Goal: Task Accomplishment & Management: Complete application form

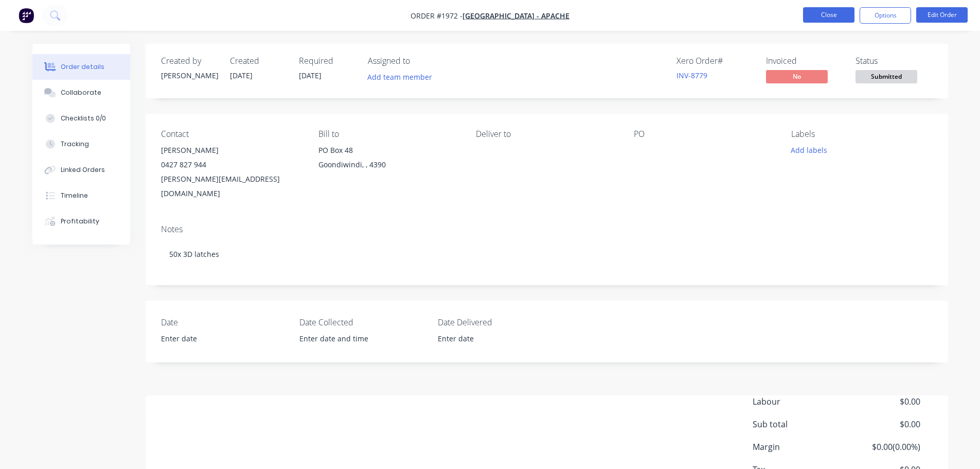
click at [815, 14] on button "Close" at bounding box center [828, 14] width 51 height 15
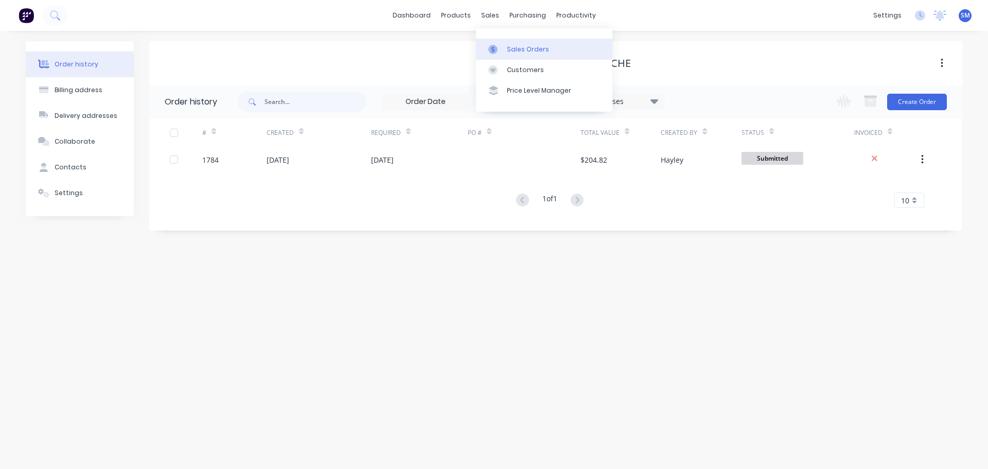
click at [523, 48] on div "Sales Orders" at bounding box center [528, 49] width 42 height 9
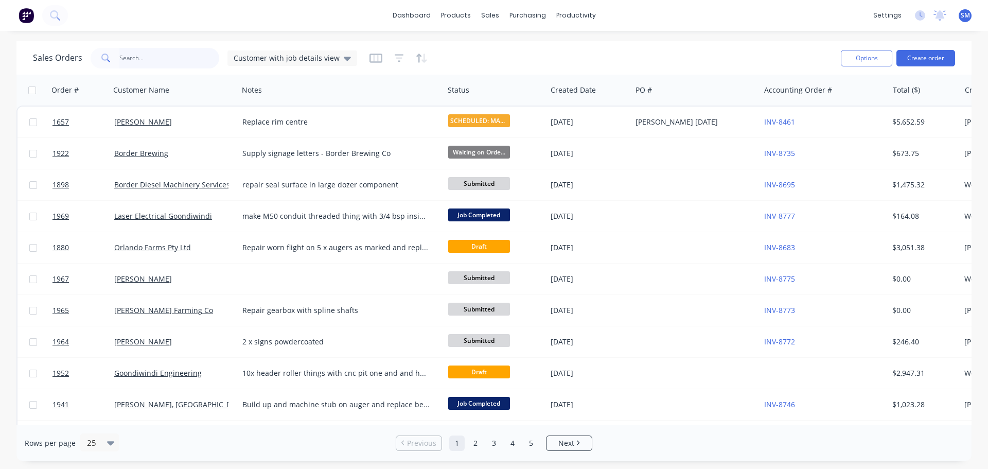
click at [182, 56] on input "text" at bounding box center [169, 58] width 100 height 21
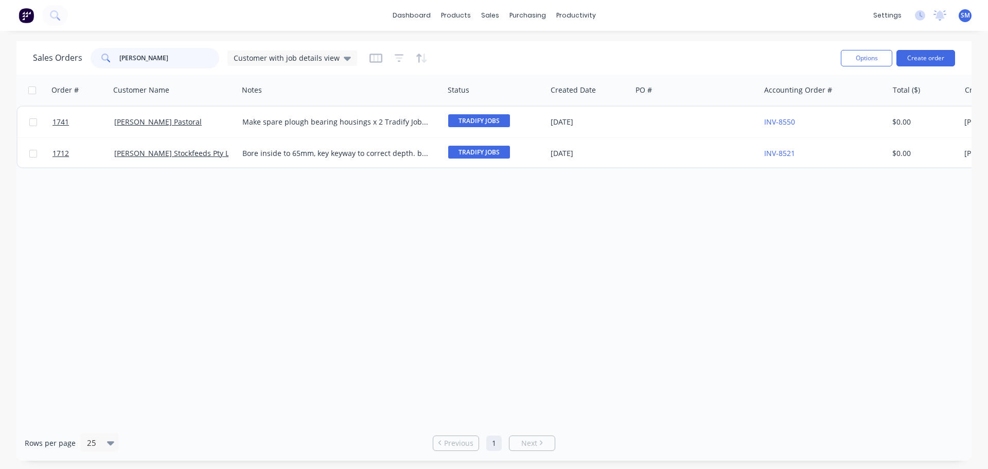
type input "[PERSON_NAME]"
click at [324, 64] on div "Customer with job details view" at bounding box center [292, 57] width 130 height 15
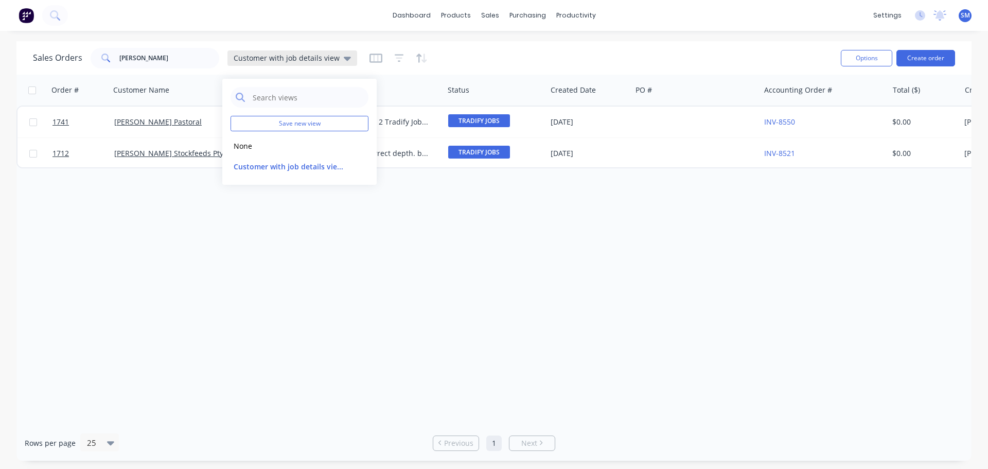
click at [324, 60] on span "Customer with job details view" at bounding box center [287, 57] width 106 height 11
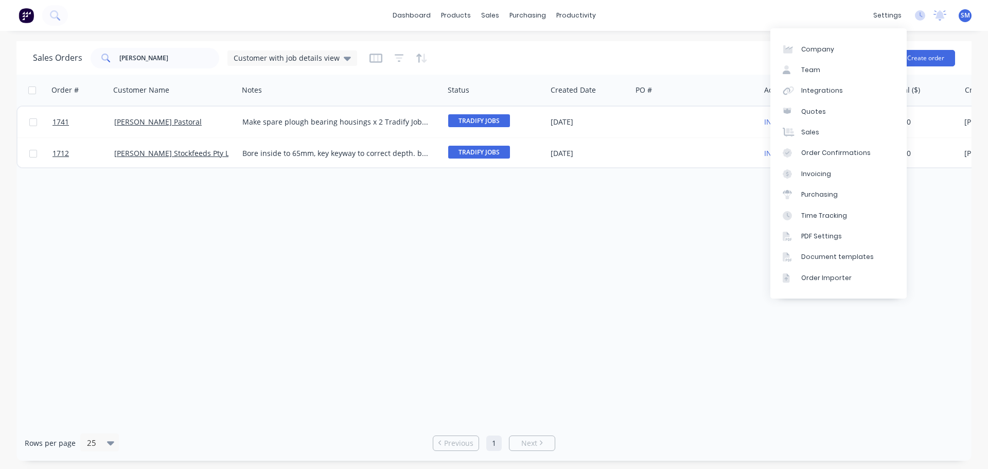
click at [574, 266] on div "Order # Customer Name Notes Status Created Date PO # Accounting Order # Total (…" at bounding box center [493, 250] width 955 height 350
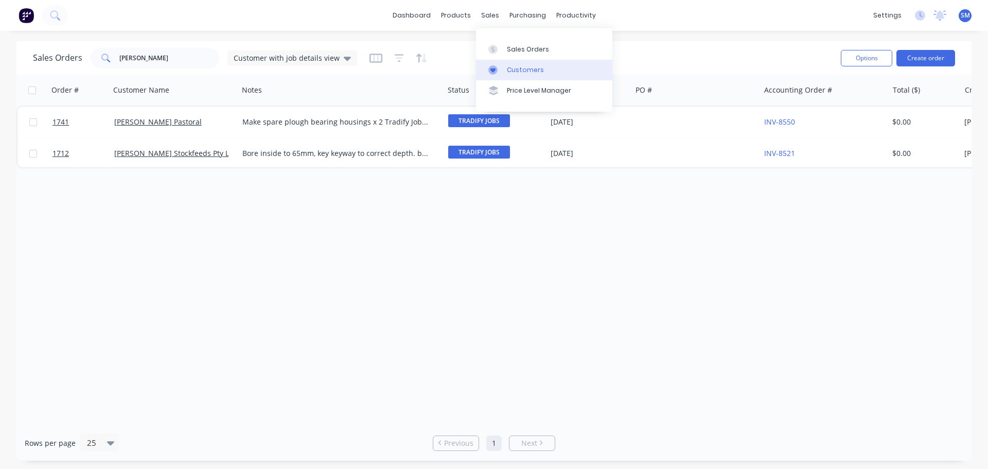
click at [528, 65] on div "Customers" at bounding box center [525, 69] width 37 height 9
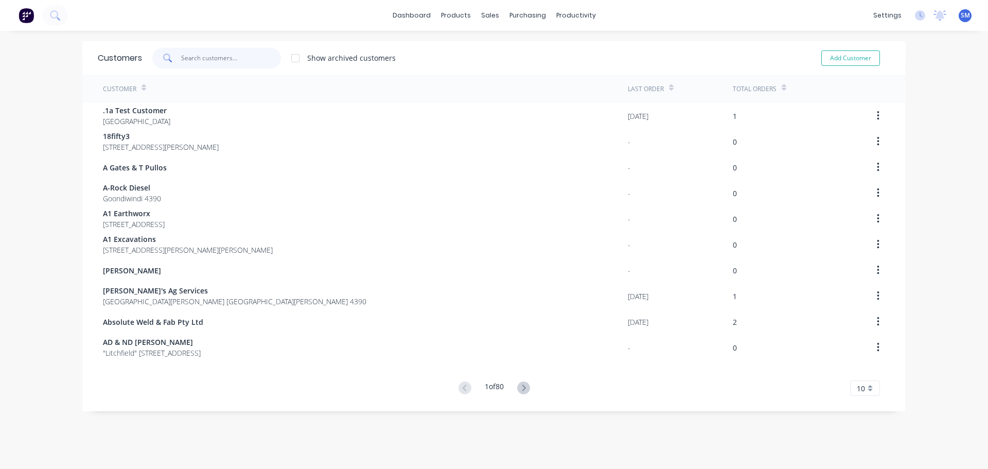
click at [201, 60] on input "text" at bounding box center [231, 58] width 100 height 21
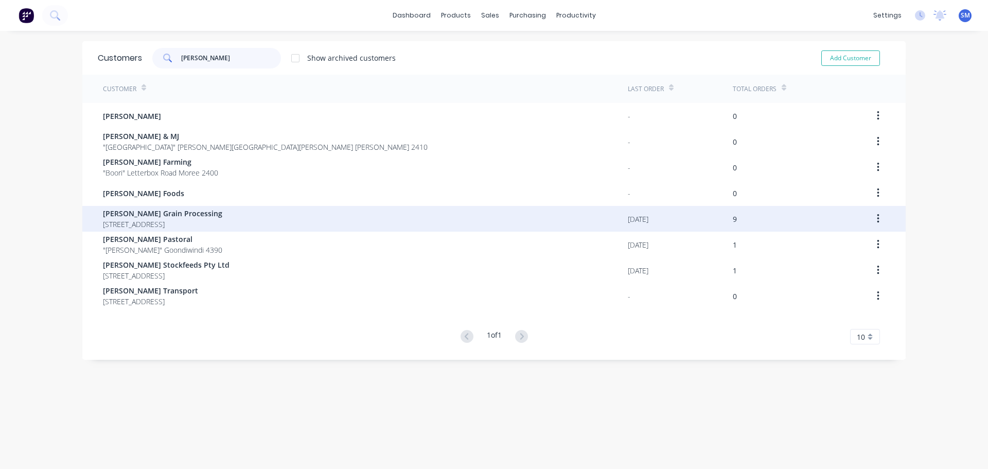
type input "[PERSON_NAME]"
click at [163, 219] on span "[STREET_ADDRESS]" at bounding box center [162, 224] width 119 height 11
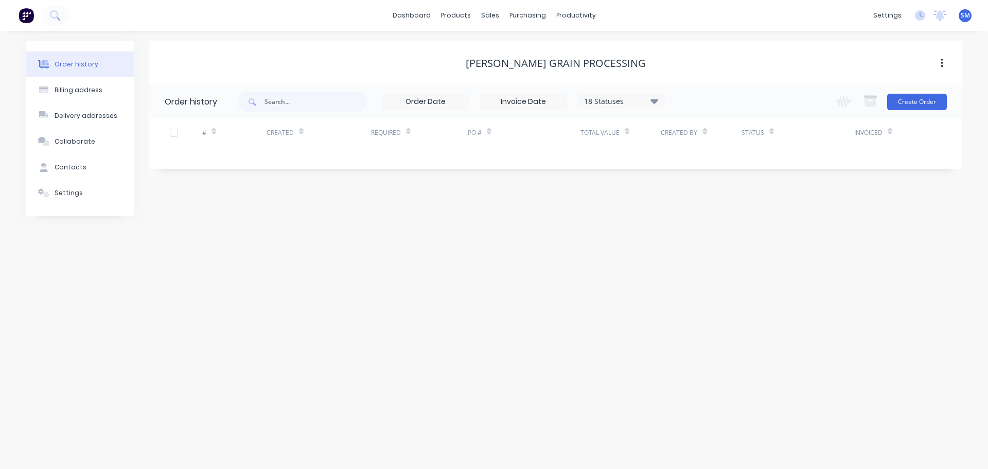
click at [634, 104] on div "18 Statuses" at bounding box center [621, 101] width 86 height 11
click at [706, 240] on label at bounding box center [706, 240] width 0 height 0
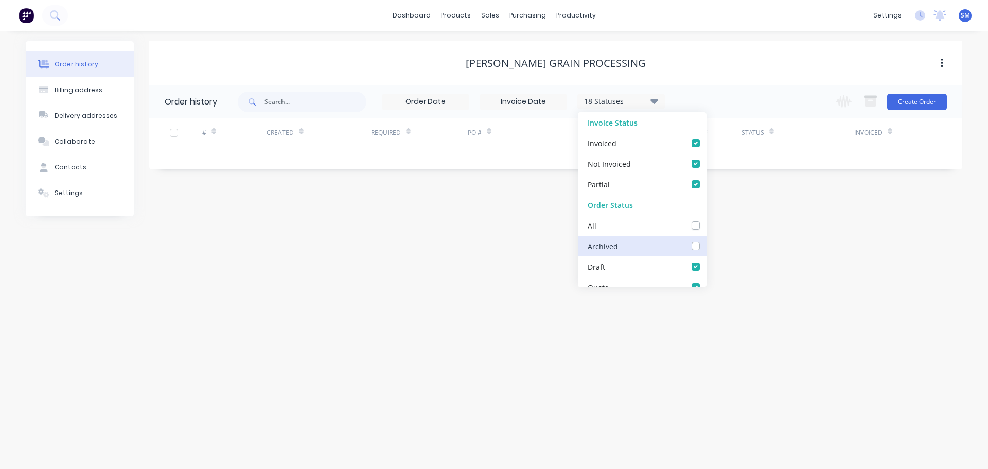
click at [706, 245] on input "checkbox" at bounding box center [710, 245] width 8 height 10
checkbox input "true"
click at [797, 211] on div "[PERSON_NAME] Grain Processing Order history 19 Statuses Invoice Status Invoice…" at bounding box center [555, 128] width 813 height 175
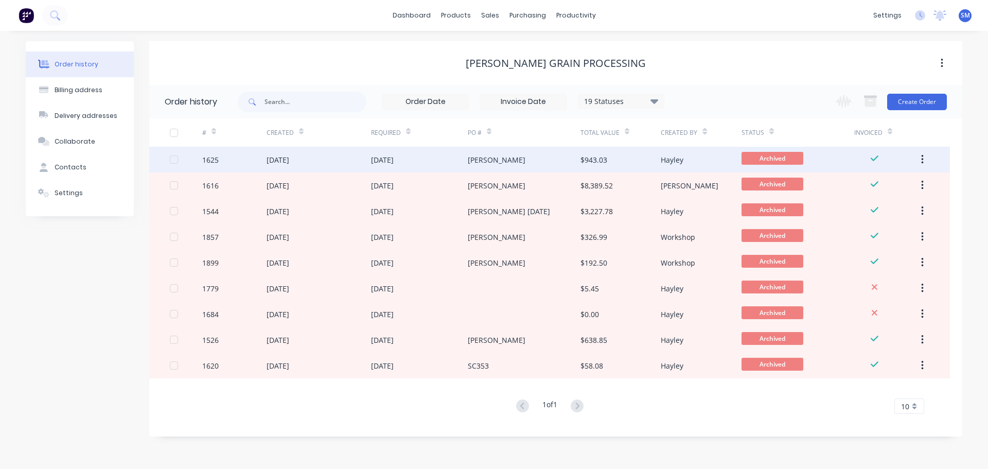
click at [289, 162] on div "[DATE]" at bounding box center [277, 159] width 23 height 11
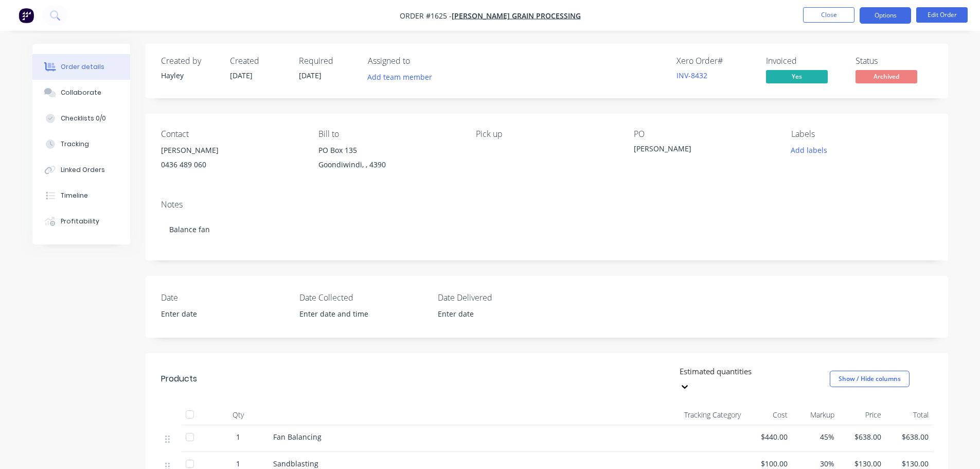
click at [899, 22] on button "Options" at bounding box center [885, 15] width 51 height 16
click at [933, 17] on button "Edit Order" at bounding box center [941, 14] width 51 height 15
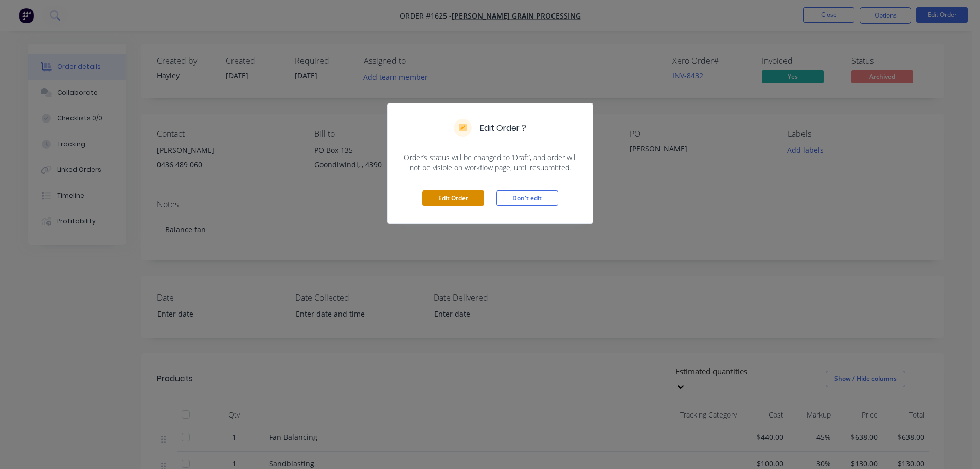
click at [472, 202] on button "Edit Order" at bounding box center [453, 197] width 62 height 15
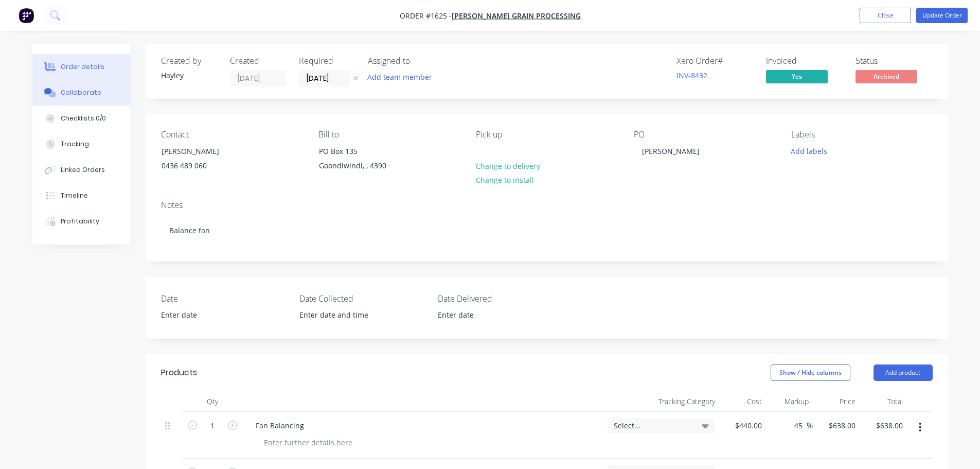
click at [95, 103] on button "Collaborate" at bounding box center [81, 93] width 98 height 26
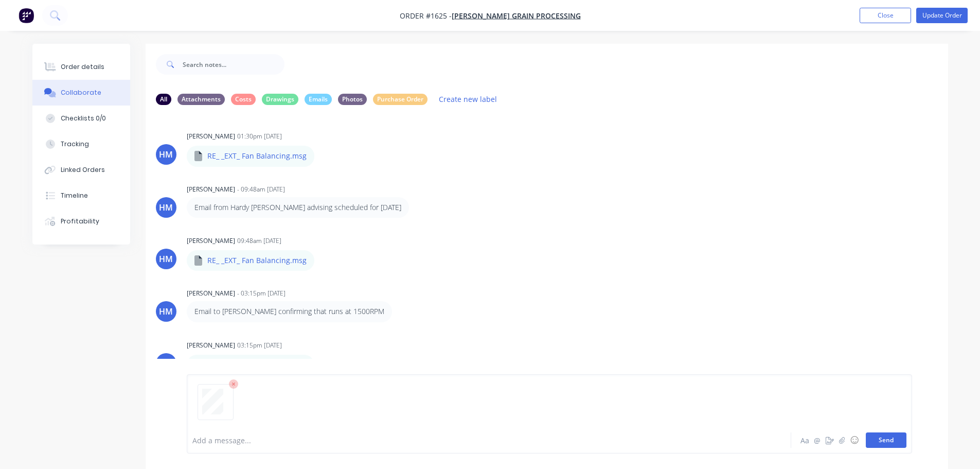
click at [884, 441] on button "Send" at bounding box center [886, 439] width 41 height 15
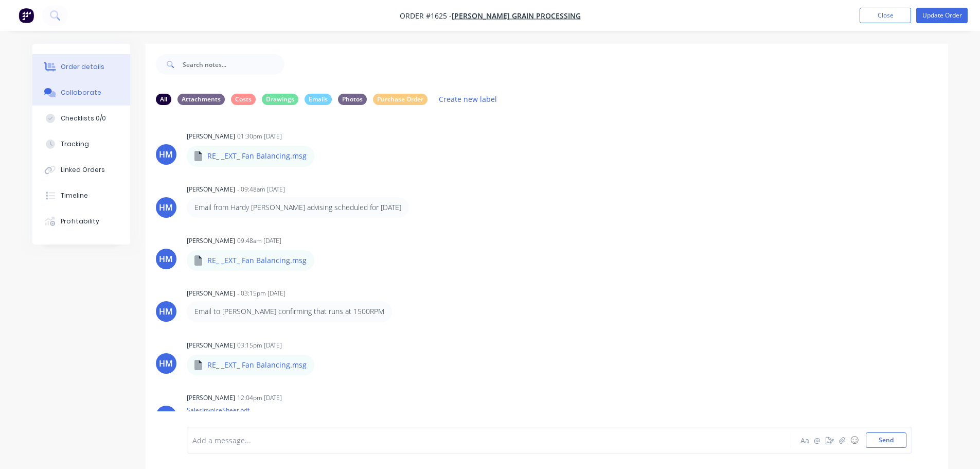
click at [117, 58] on button "Order details" at bounding box center [81, 67] width 98 height 26
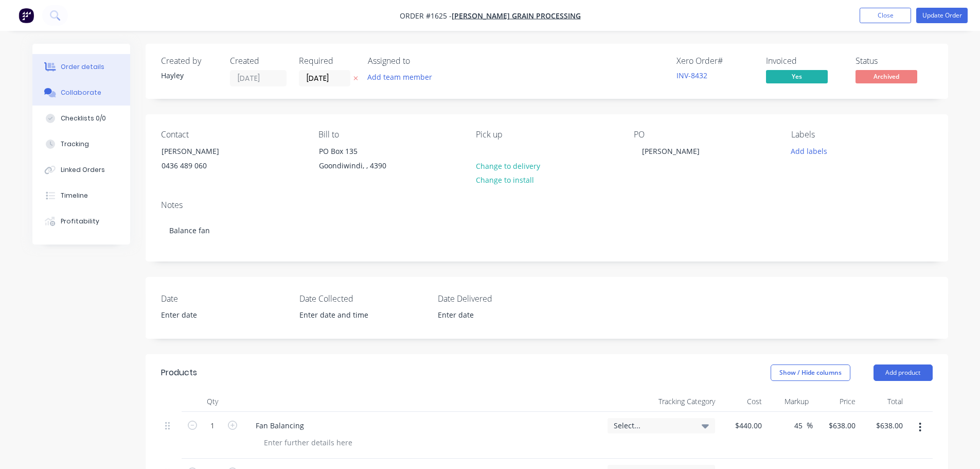
click at [108, 95] on button "Collaborate" at bounding box center [81, 93] width 98 height 26
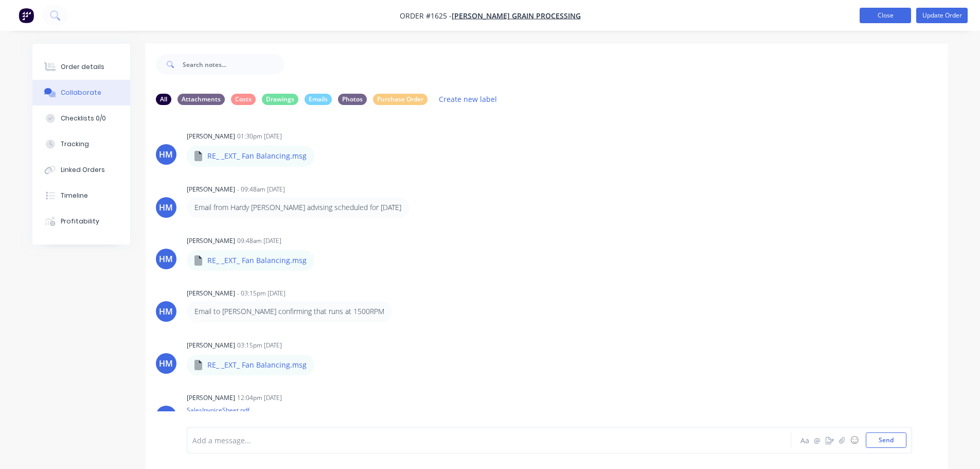
click at [888, 12] on button "Close" at bounding box center [885, 15] width 51 height 15
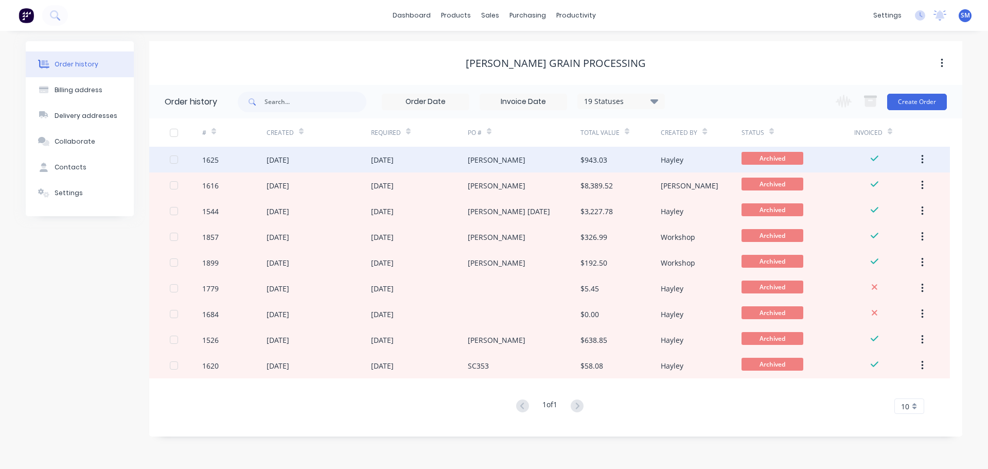
click at [274, 164] on div "[DATE]" at bounding box center [277, 159] width 23 height 11
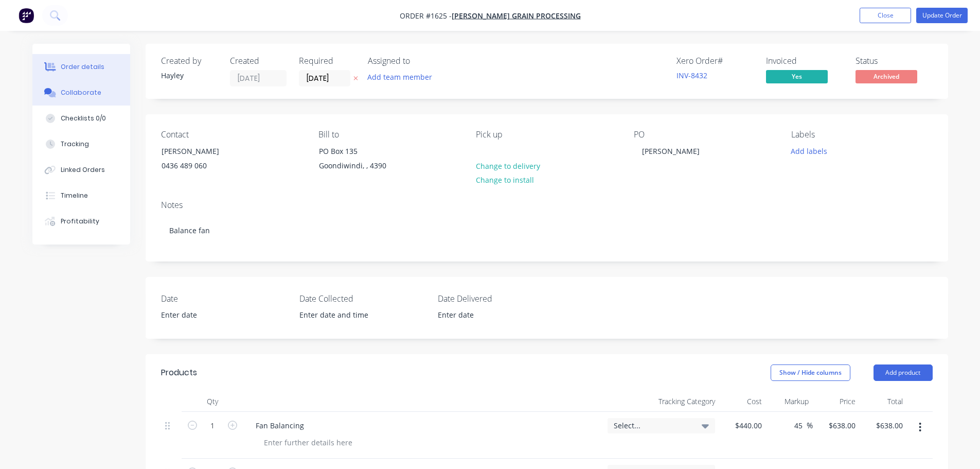
click at [105, 101] on button "Collaborate" at bounding box center [81, 93] width 98 height 26
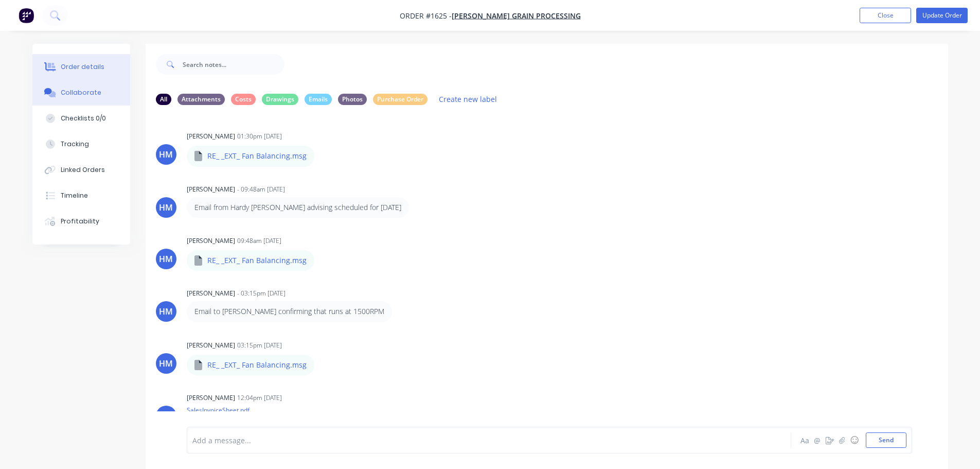
click at [93, 57] on button "Order details" at bounding box center [81, 67] width 98 height 26
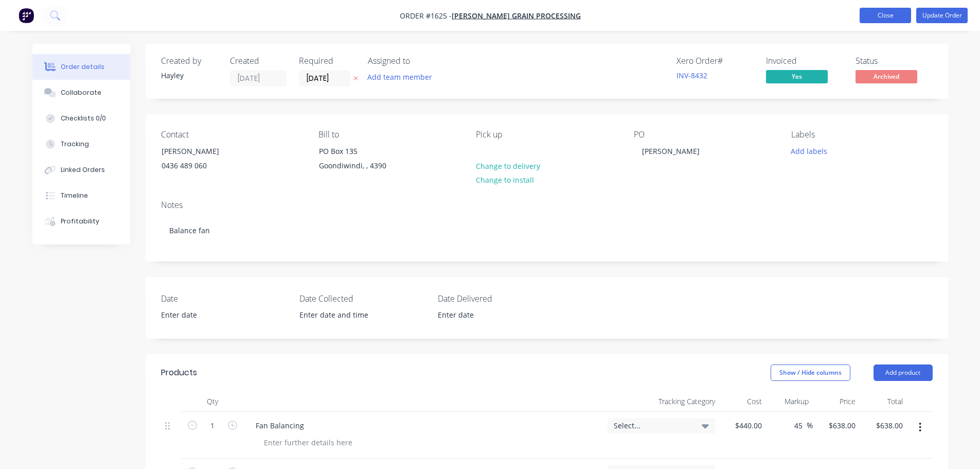
click at [869, 14] on button "Close" at bounding box center [885, 15] width 51 height 15
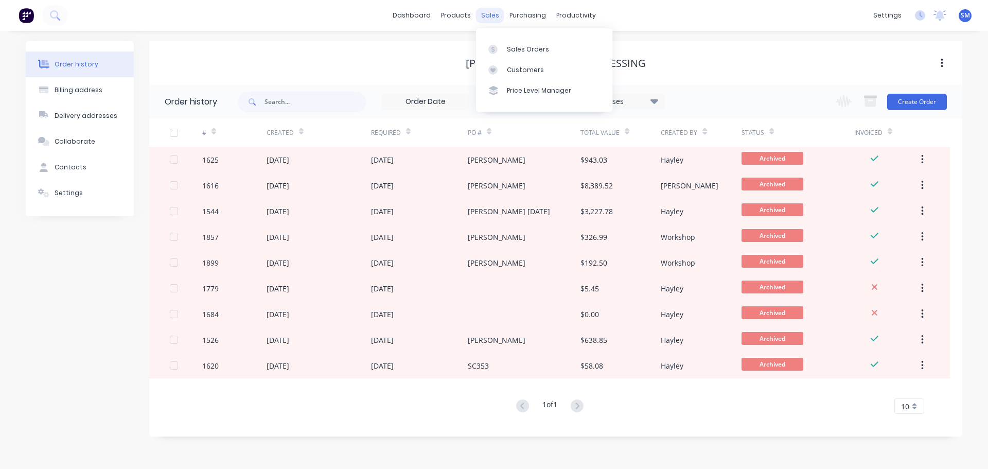
click at [493, 17] on div "sales" at bounding box center [490, 15] width 28 height 15
click at [512, 45] on div "Sales Orders" at bounding box center [528, 49] width 42 height 9
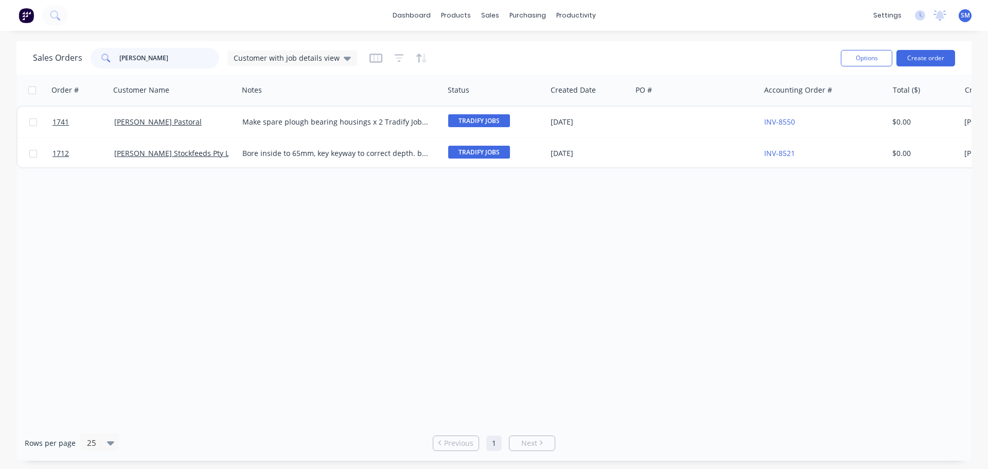
click at [141, 57] on input "[PERSON_NAME]" at bounding box center [169, 58] width 100 height 21
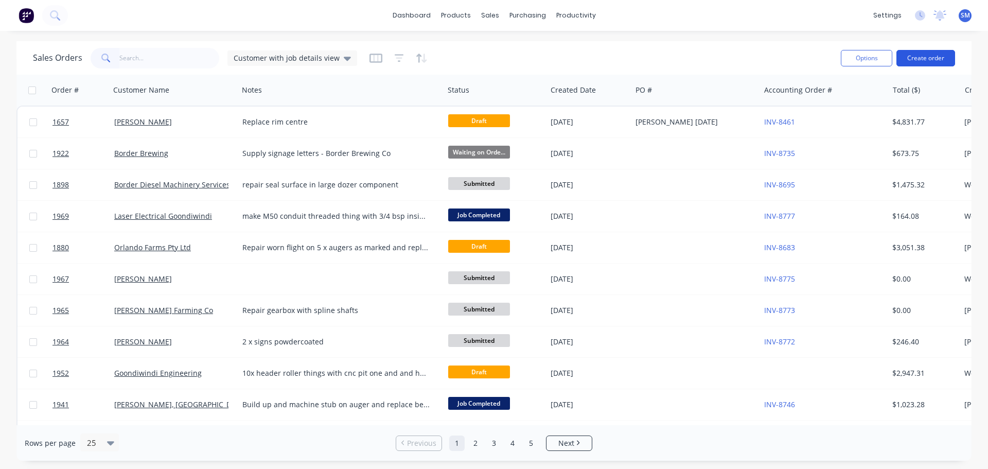
click at [951, 56] on button "Create order" at bounding box center [925, 58] width 59 height 16
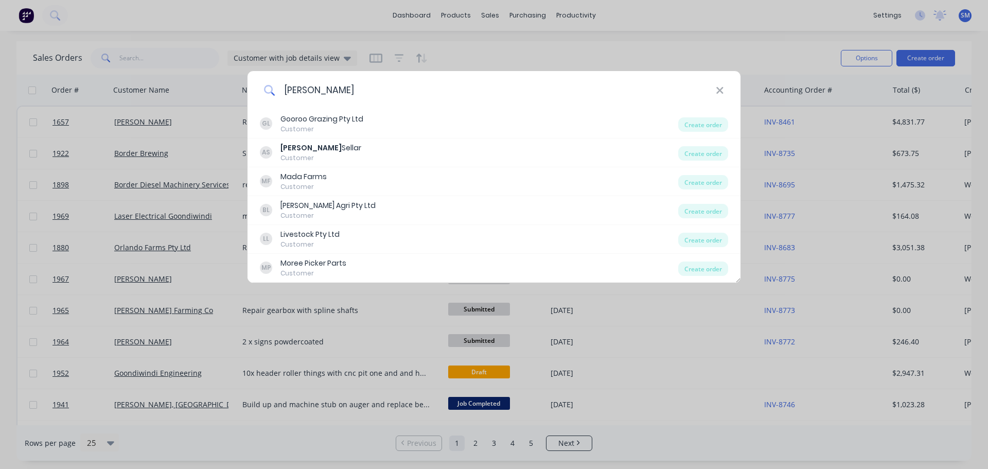
type input "[PERSON_NAME]"
click at [358, 92] on input "[PERSON_NAME]" at bounding box center [495, 90] width 440 height 39
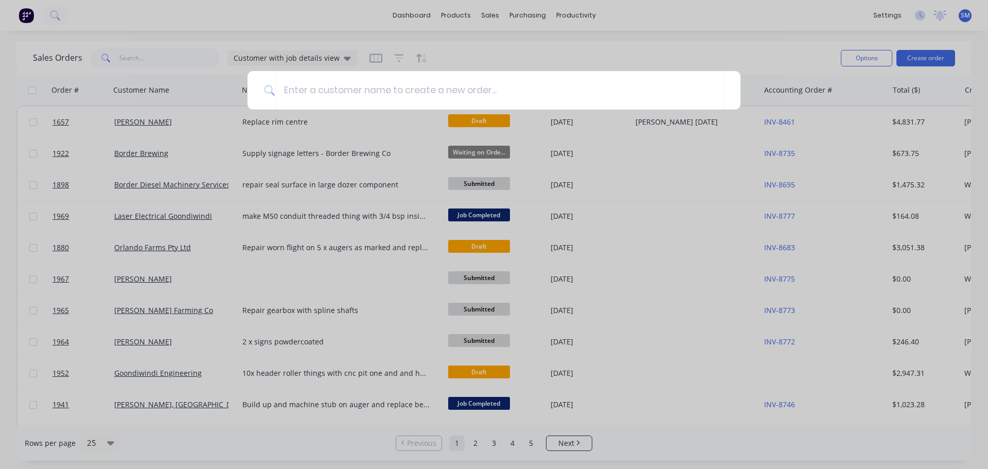
click at [710, 43] on div at bounding box center [494, 234] width 988 height 469
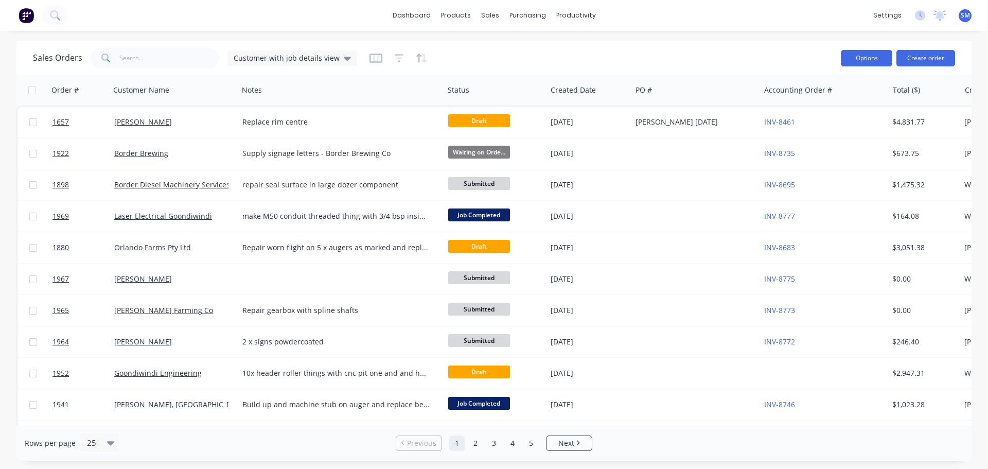
click at [865, 65] on button "Options" at bounding box center [865, 58] width 51 height 16
click at [813, 58] on div "Sales Orders Customer with job details view" at bounding box center [432, 57] width 799 height 25
click at [552, 67] on link "Customers" at bounding box center [544, 70] width 136 height 21
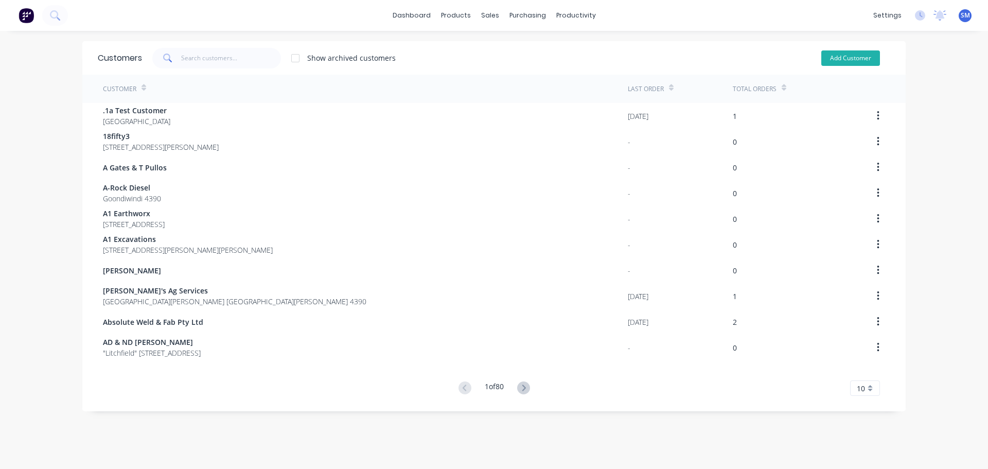
click at [831, 58] on button "Add Customer" at bounding box center [850, 57] width 59 height 15
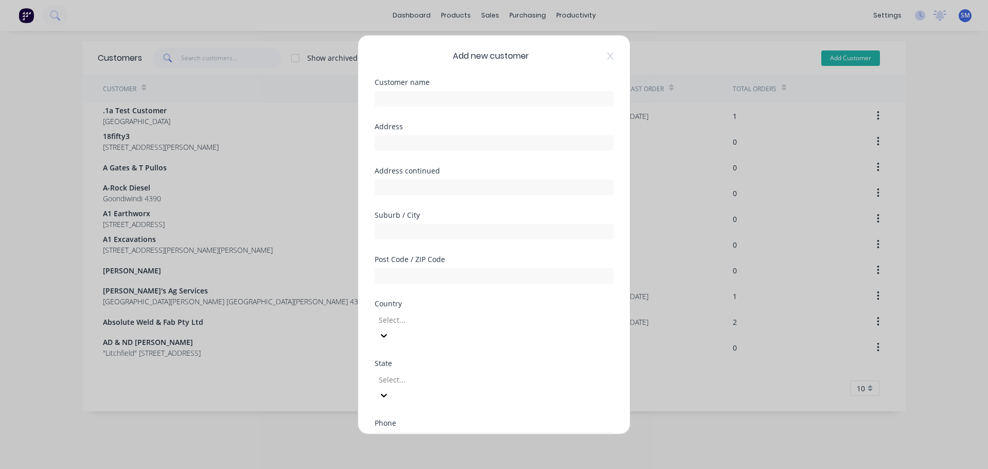
select select "AU"
click at [437, 101] on input "text" at bounding box center [493, 98] width 239 height 15
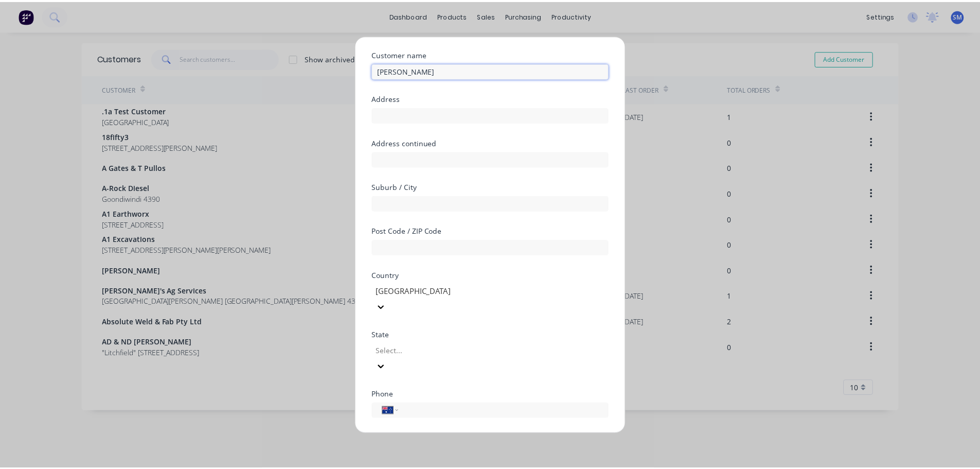
scroll to position [103, 0]
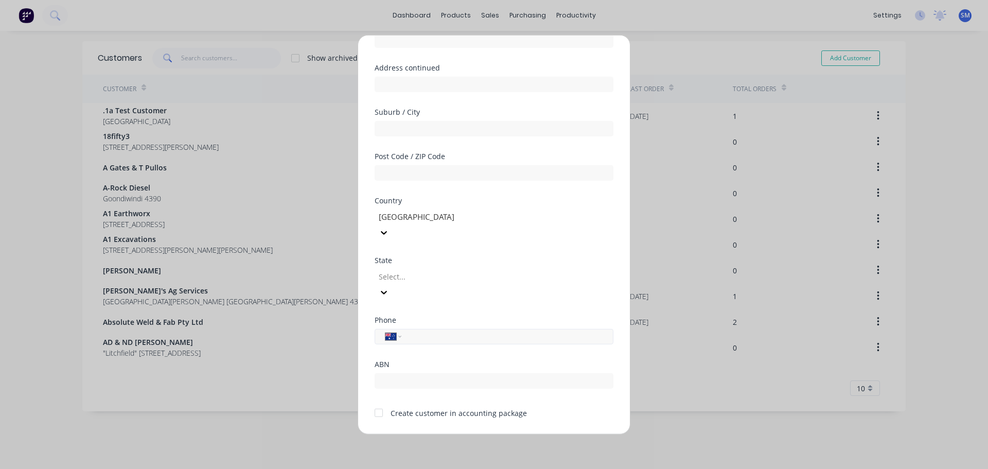
type input "[PERSON_NAME]"
click at [450, 330] on input "tel" at bounding box center [505, 336] width 194 height 12
type input "0428 288 101"
click at [455, 434] on button "Save" at bounding box center [461, 442] width 57 height 16
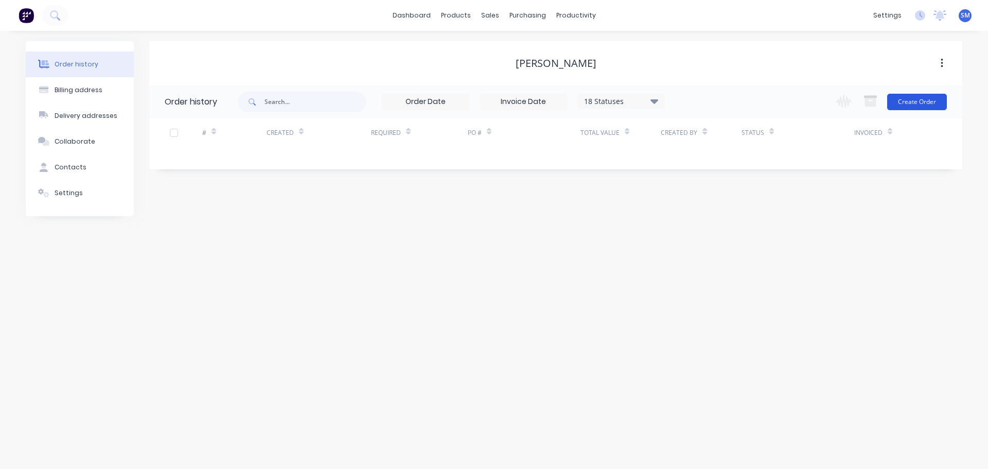
click at [911, 106] on button "Create Order" at bounding box center [917, 102] width 60 height 16
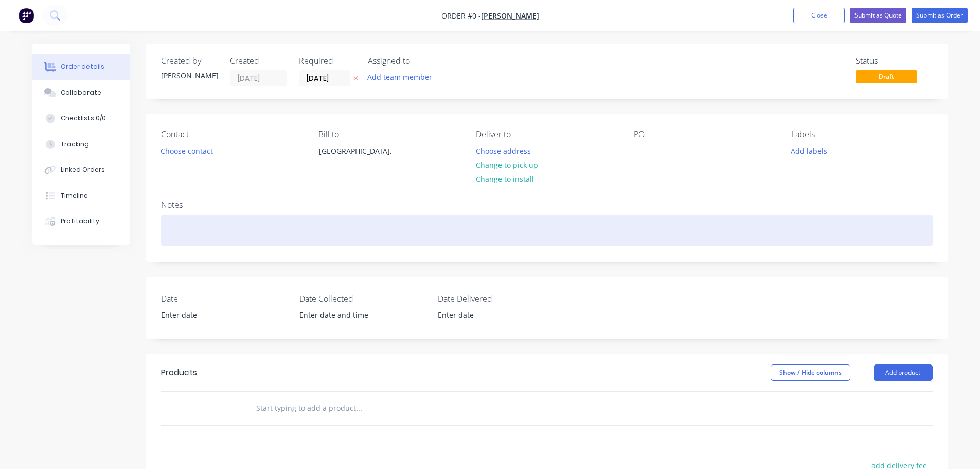
click at [198, 235] on div at bounding box center [547, 229] width 772 height 31
drag, startPoint x: 244, startPoint y: 230, endPoint x: 295, endPoint y: 229, distance: 50.4
click at [250, 229] on div "straighten blue frame & bolts" at bounding box center [547, 229] width 772 height 31
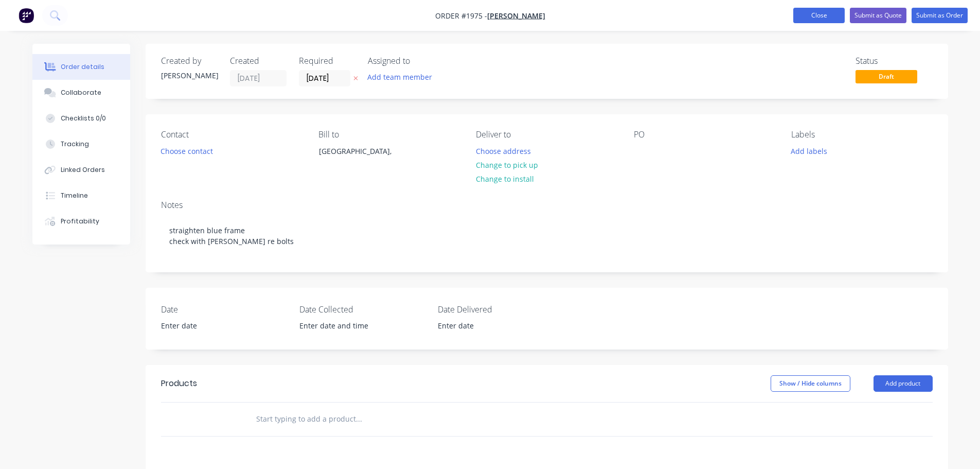
click at [833, 16] on button "Close" at bounding box center [818, 15] width 51 height 15
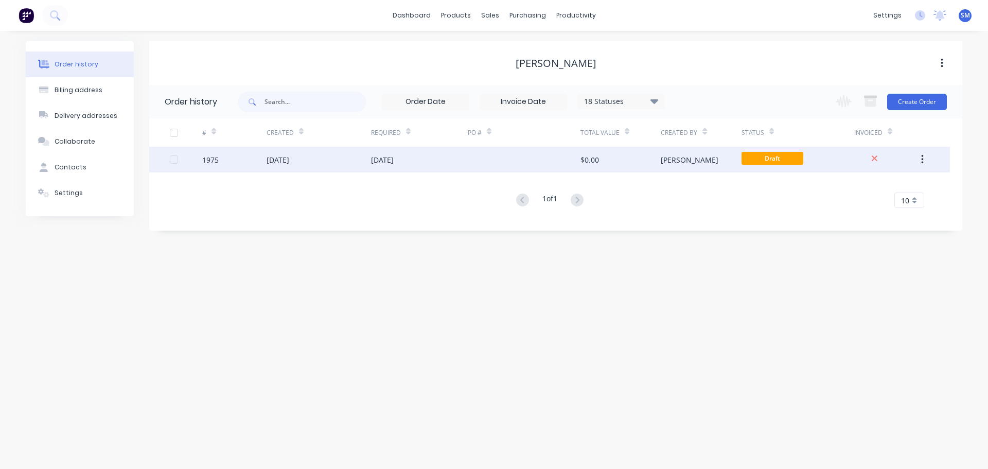
click at [289, 164] on div "[DATE]" at bounding box center [277, 159] width 23 height 11
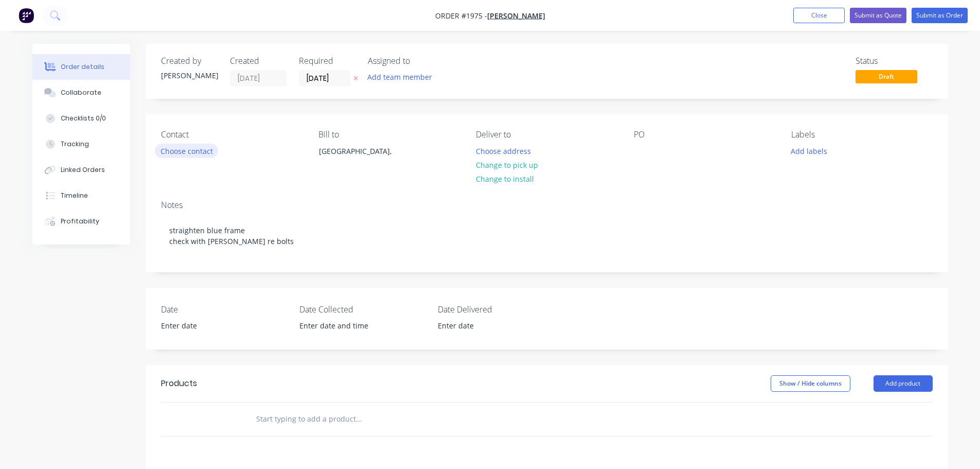
click at [206, 150] on button "Choose contact" at bounding box center [186, 151] width 63 height 14
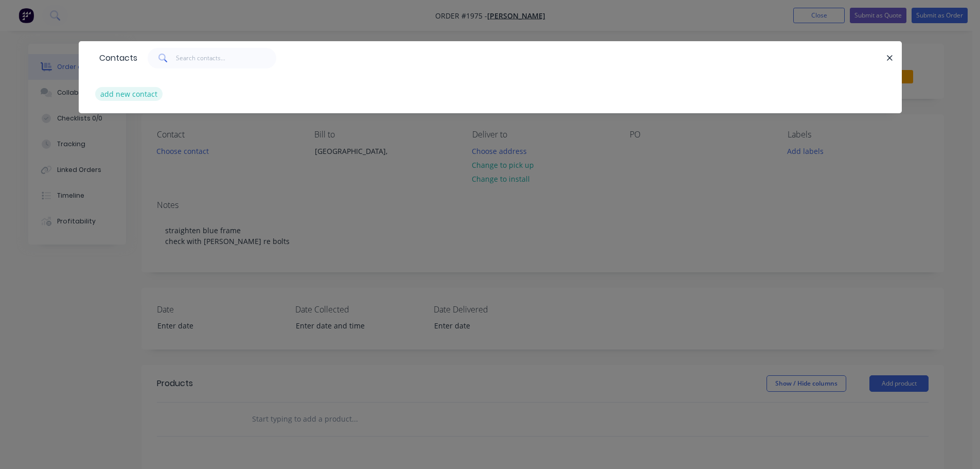
click at [124, 94] on button "add new contact" at bounding box center [129, 94] width 68 height 14
select select "AU"
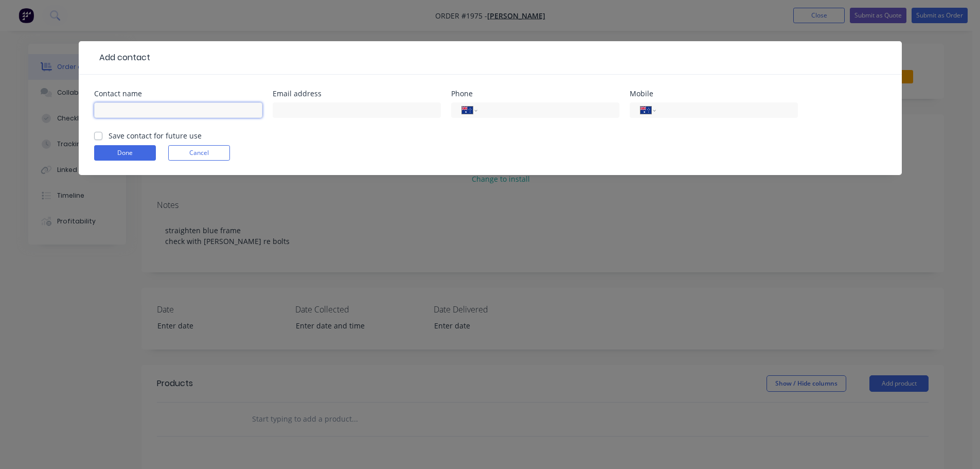
click at [194, 112] on input "text" at bounding box center [178, 109] width 168 height 15
type input "[PERSON_NAME]"
type input "0428 288 101"
click at [145, 151] on button "Done" at bounding box center [125, 152] width 62 height 15
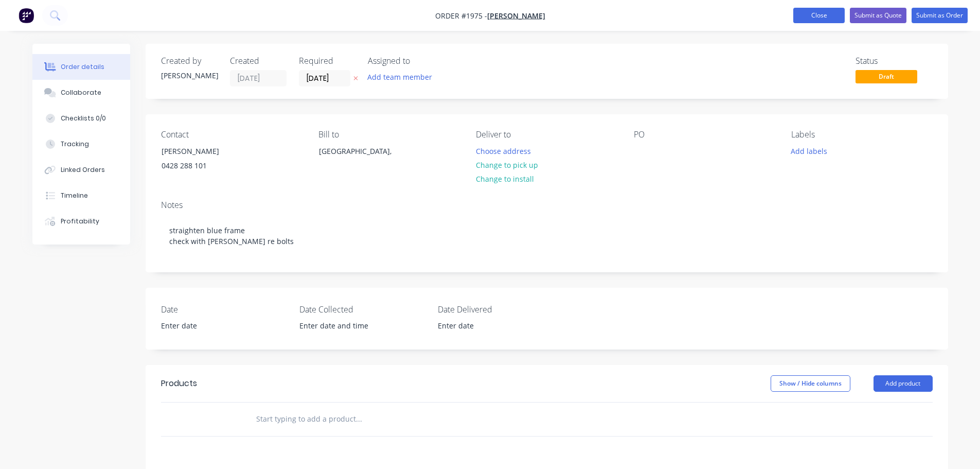
click at [813, 17] on button "Close" at bounding box center [818, 15] width 51 height 15
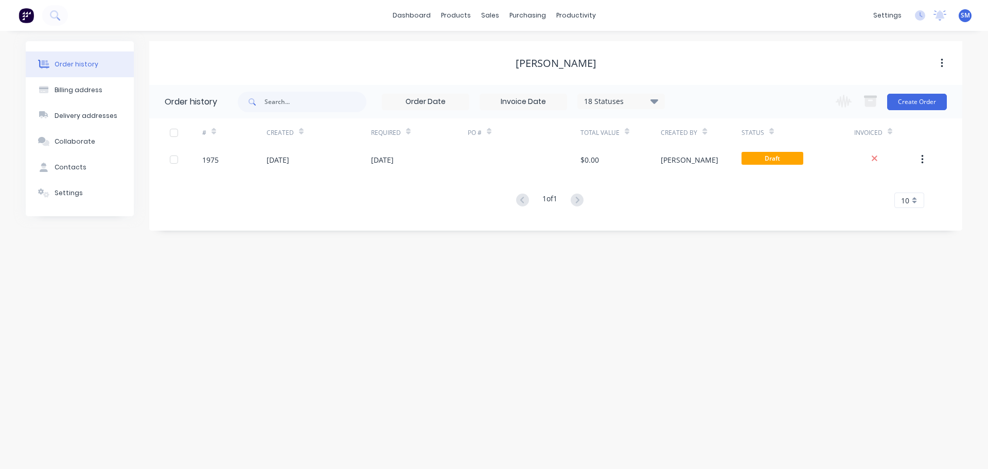
click at [937, 67] on button "button" at bounding box center [941, 63] width 24 height 19
click at [358, 365] on div "Order history Billing address Delivery addresses Collaborate Contacts Settings …" at bounding box center [494, 250] width 988 height 438
click at [526, 73] on div "Customers" at bounding box center [525, 69] width 37 height 9
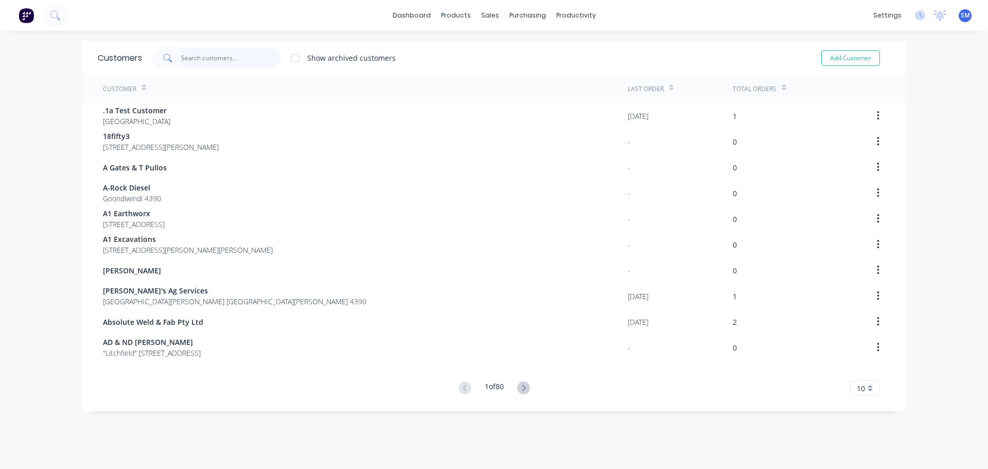
click at [195, 55] on input "text" at bounding box center [231, 58] width 100 height 21
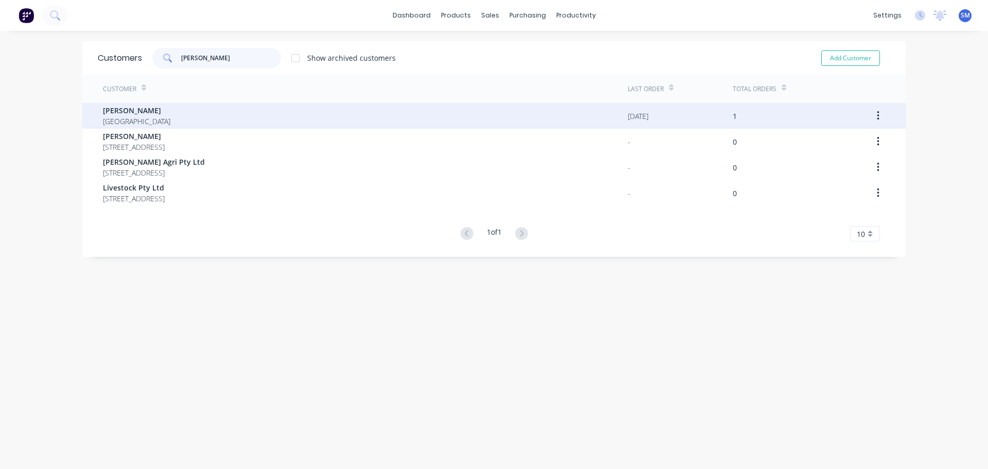
type input "[PERSON_NAME]"
click at [122, 116] on span "[GEOGRAPHIC_DATA]" at bounding box center [136, 121] width 67 height 11
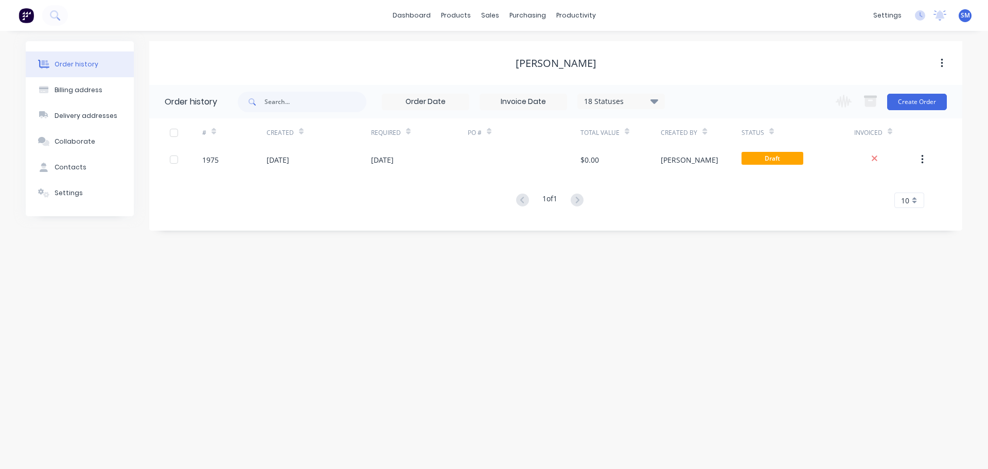
click at [944, 66] on button "button" at bounding box center [941, 63] width 24 height 19
drag, startPoint x: 410, startPoint y: 329, endPoint x: 84, endPoint y: 119, distance: 388.5
click at [404, 324] on div "Order history Billing address Delivery addresses Collaborate Contacts Settings …" at bounding box center [494, 250] width 988 height 438
click at [86, 160] on button "Contacts" at bounding box center [80, 167] width 108 height 26
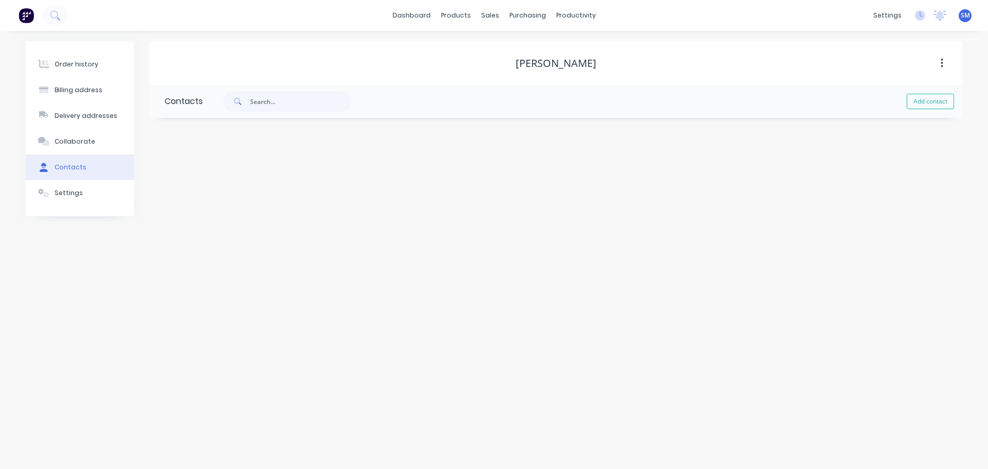
click at [941, 65] on icon "button" at bounding box center [941, 63] width 3 height 11
drag, startPoint x: 595, startPoint y: 151, endPoint x: 584, endPoint y: 138, distance: 17.5
click at [594, 151] on div "[PERSON_NAME] Archive Contacts Add contact" at bounding box center [555, 128] width 813 height 175
click at [522, 64] on link "Customers" at bounding box center [544, 70] width 136 height 21
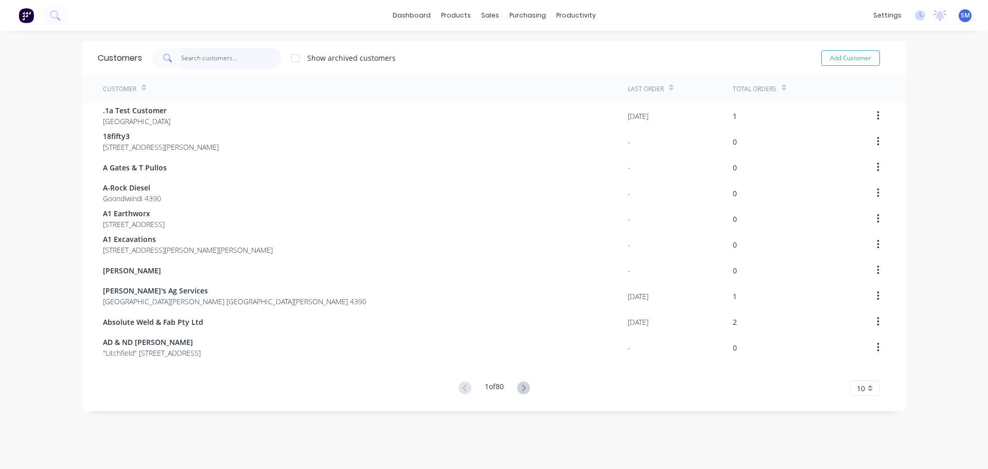
click at [189, 56] on input "text" at bounding box center [231, 58] width 100 height 21
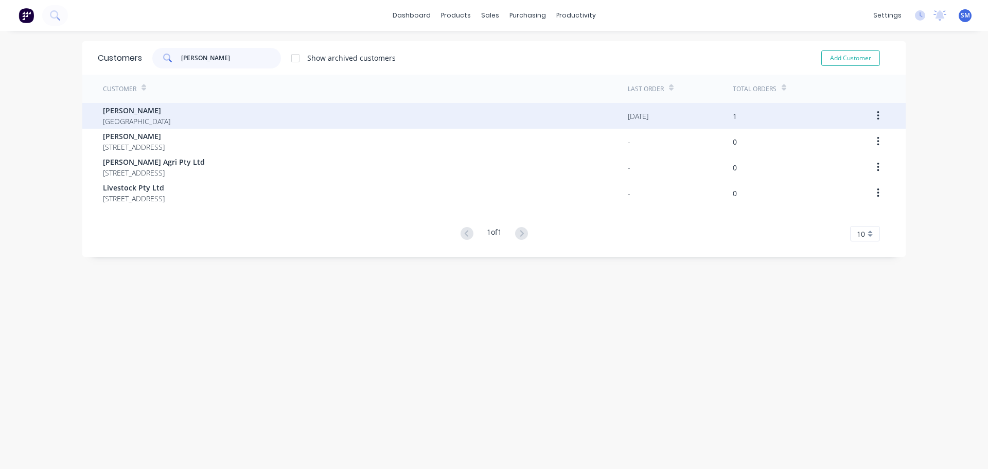
type input "[PERSON_NAME]"
click at [876, 116] on button "button" at bounding box center [878, 115] width 24 height 19
click at [152, 116] on div "[PERSON_NAME] Australia" at bounding box center [365, 116] width 525 height 26
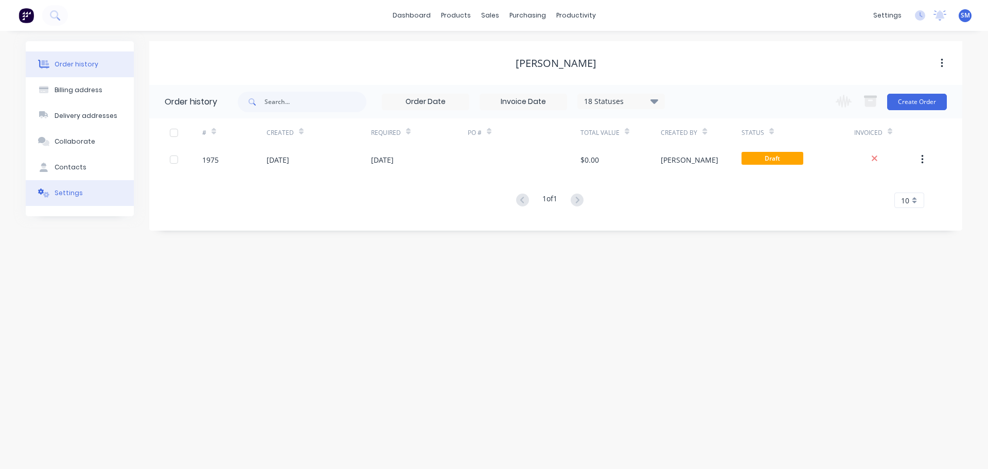
click at [76, 187] on button "Settings" at bounding box center [80, 193] width 108 height 26
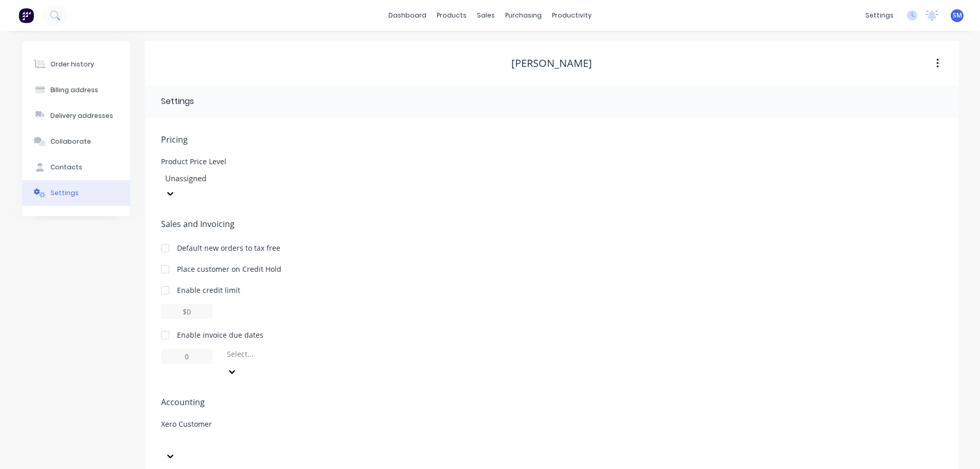
scroll to position [1, 0]
click at [168, 324] on div at bounding box center [165, 334] width 21 height 21
type input "1"
click at [190, 347] on input "1" at bounding box center [186, 354] width 51 height 15
click at [197, 347] on input "7" at bounding box center [186, 354] width 51 height 15
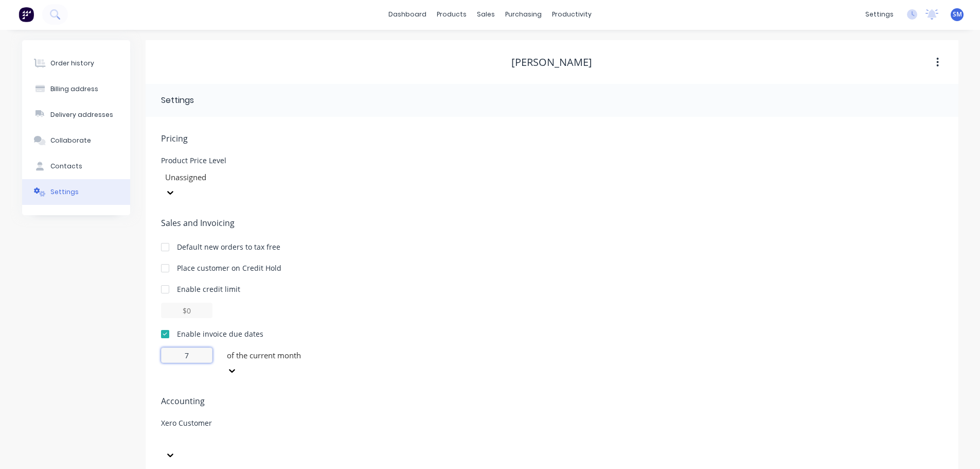
click at [197, 347] on input "7" at bounding box center [186, 354] width 51 height 15
type input "3"
click at [260, 349] on div at bounding box center [300, 355] width 148 height 13
click at [299, 400] on div "day(s) after the invoice date" at bounding box center [300, 405] width 154 height 11
click at [299, 382] on div "Pricing Product Price Level Unassigned Sales and Invoicing Default new orders t…" at bounding box center [552, 318] width 782 height 372
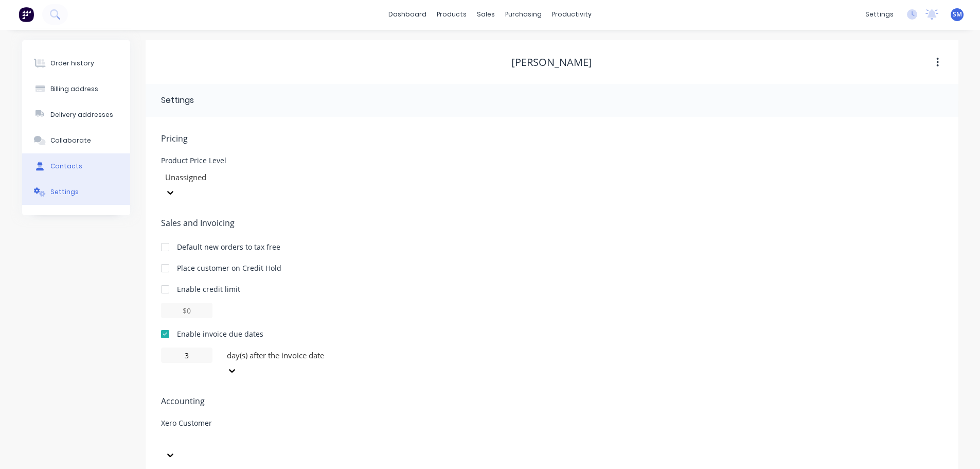
click at [62, 164] on div "Contacts" at bounding box center [66, 166] width 32 height 9
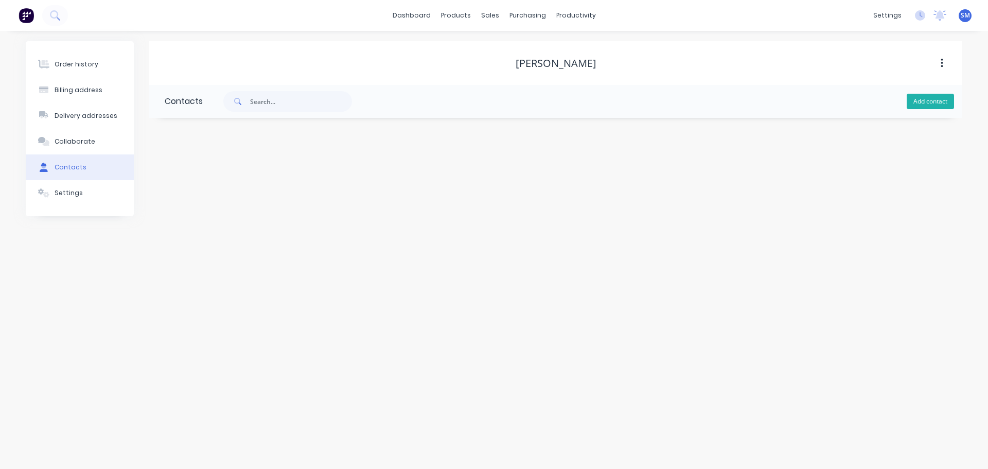
click at [928, 102] on button "Add contact" at bounding box center [929, 101] width 47 height 15
select select "AU"
click at [212, 178] on input "text" at bounding box center [249, 176] width 168 height 15
type input "Geronimo Farm Equipment"
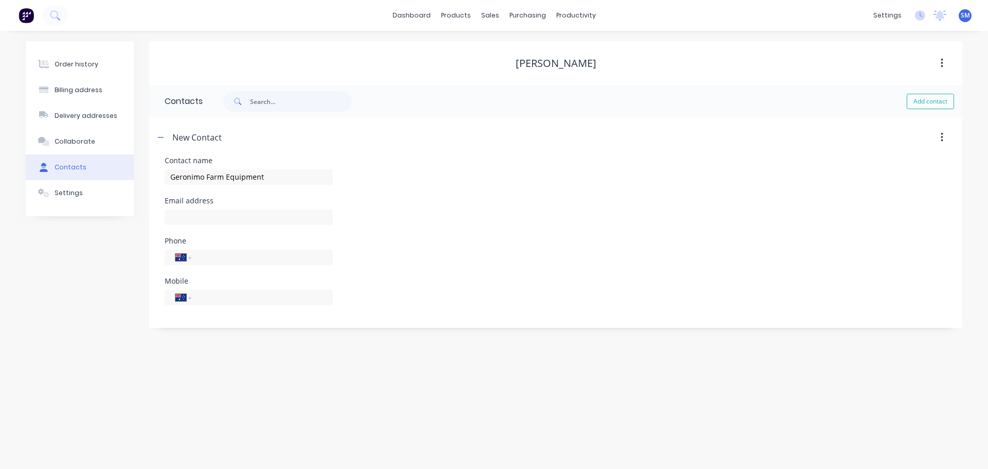
select select "AU"
click at [242, 217] on input "text" at bounding box center [249, 216] width 168 height 15
type input "[EMAIL_ADDRESS][DOMAIN_NAME]"
click at [97, 88] on div "Billing address" at bounding box center [79, 89] width 48 height 9
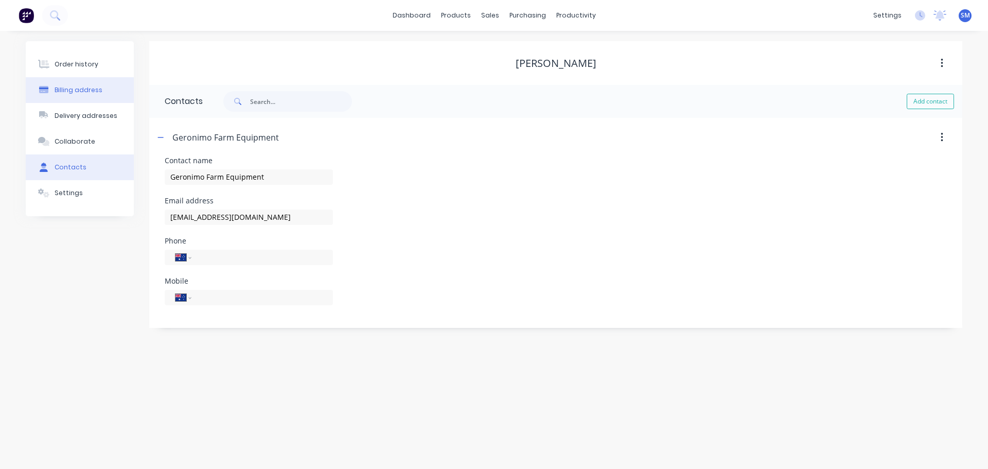
select select "AU"
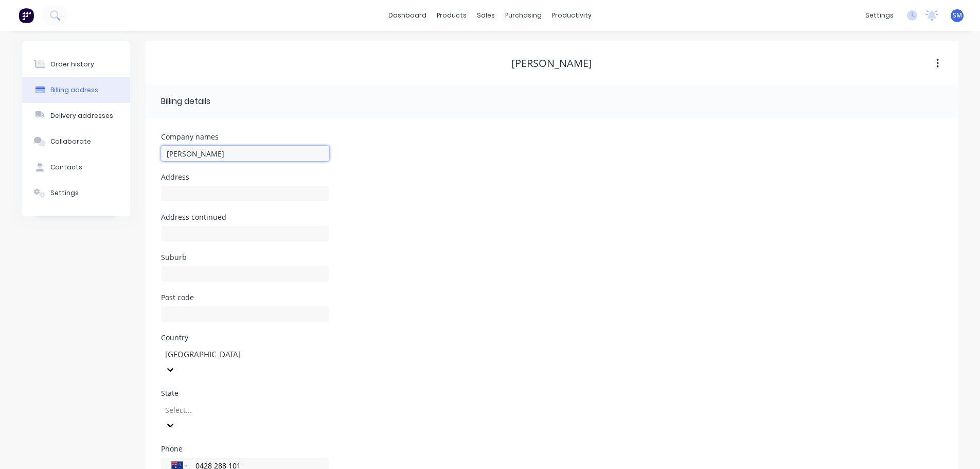
click at [237, 150] on input "[PERSON_NAME]" at bounding box center [245, 153] width 168 height 15
type input "Geronimo Farm Equipment"
click at [79, 169] on button "Contacts" at bounding box center [76, 167] width 108 height 26
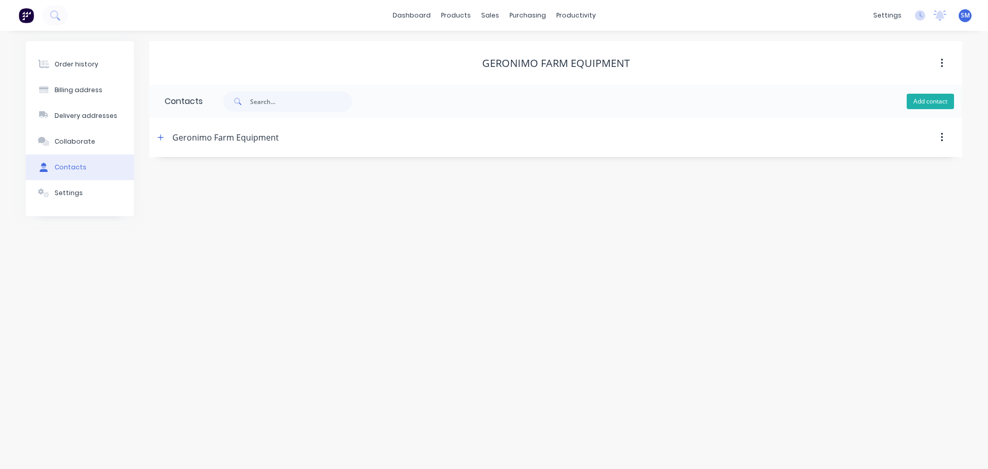
click at [937, 102] on button "Add contact" at bounding box center [929, 101] width 47 height 15
select select "AU"
click at [294, 178] on input "text" at bounding box center [249, 176] width 168 height 15
type input "[PERSON_NAME]"
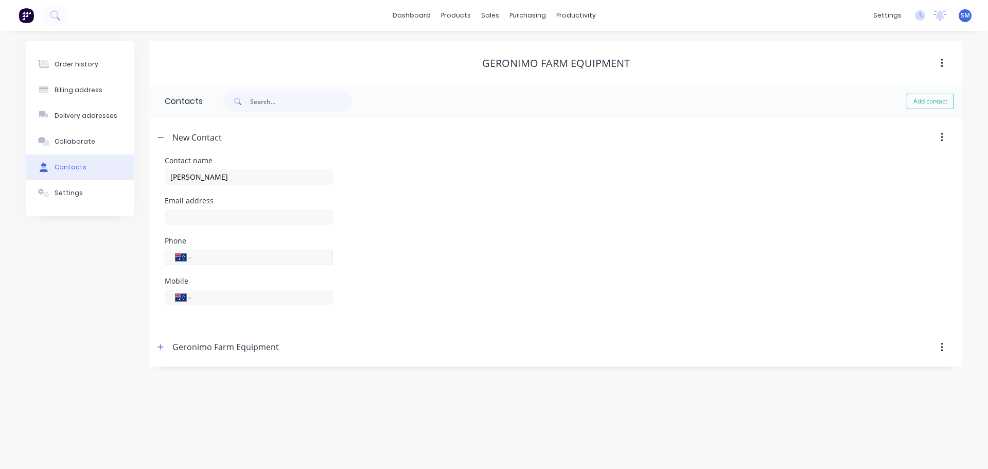
select select "AU"
click at [259, 257] on input "tel" at bounding box center [260, 257] width 123 height 12
type input "0428 288 101"
click at [440, 240] on div "Phone International [GEOGRAPHIC_DATA] [GEOGRAPHIC_DATA] [GEOGRAPHIC_DATA] [GEOG…" at bounding box center [556, 257] width 782 height 40
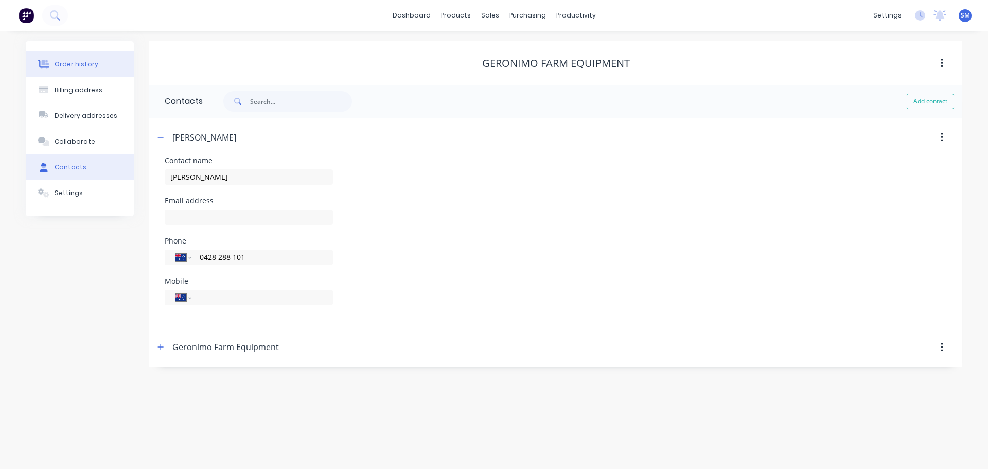
click at [88, 65] on div "Order history" at bounding box center [77, 64] width 44 height 9
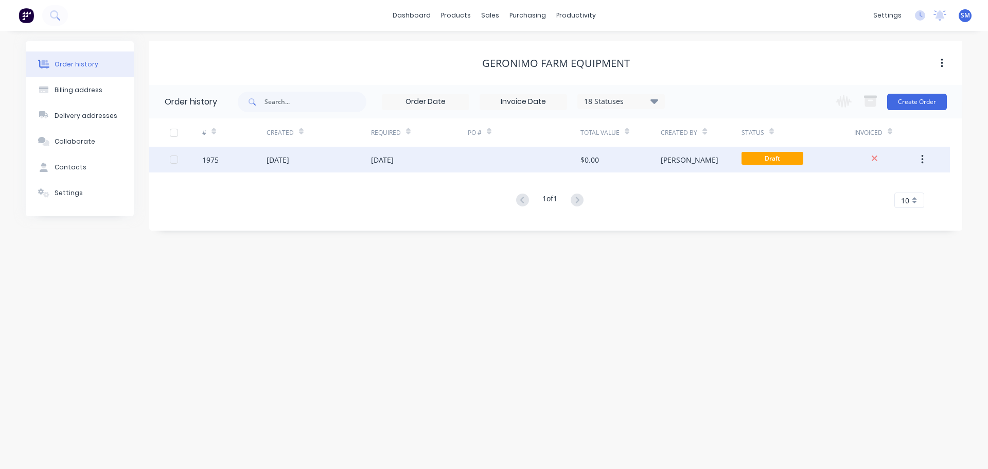
click at [289, 158] on div "[DATE]" at bounding box center [277, 159] width 23 height 11
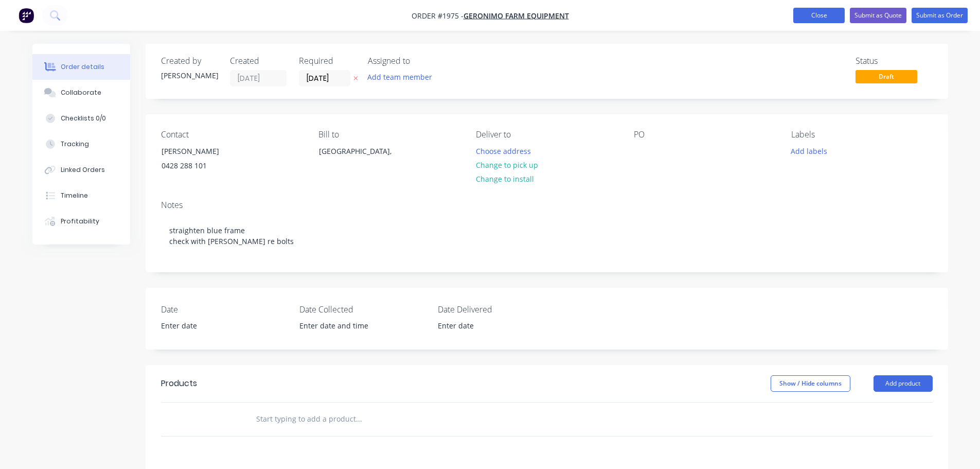
click at [818, 16] on button "Close" at bounding box center [818, 15] width 51 height 15
